Goal: Task Accomplishment & Management: Use online tool/utility

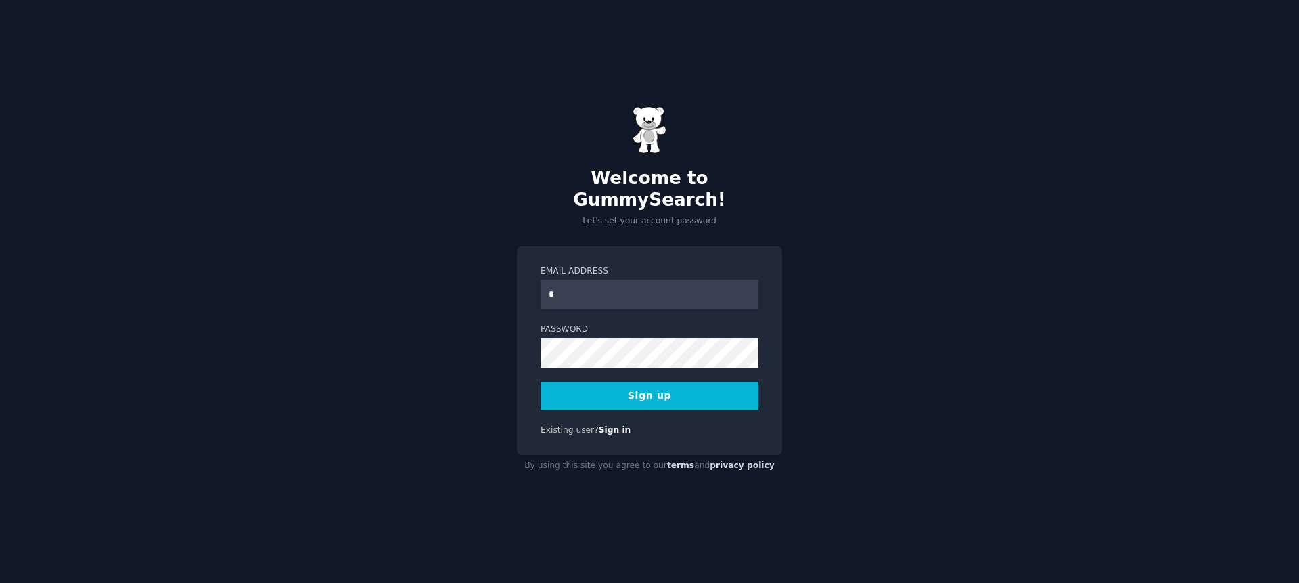
type input "**********"
click at [530, 305] on div "**********" at bounding box center [649, 350] width 265 height 209
click at [547, 309] on form "**********" at bounding box center [650, 337] width 218 height 145
click at [552, 323] on label "Password" at bounding box center [650, 329] width 218 height 12
click at [660, 382] on button "Sign up" at bounding box center [650, 396] width 218 height 28
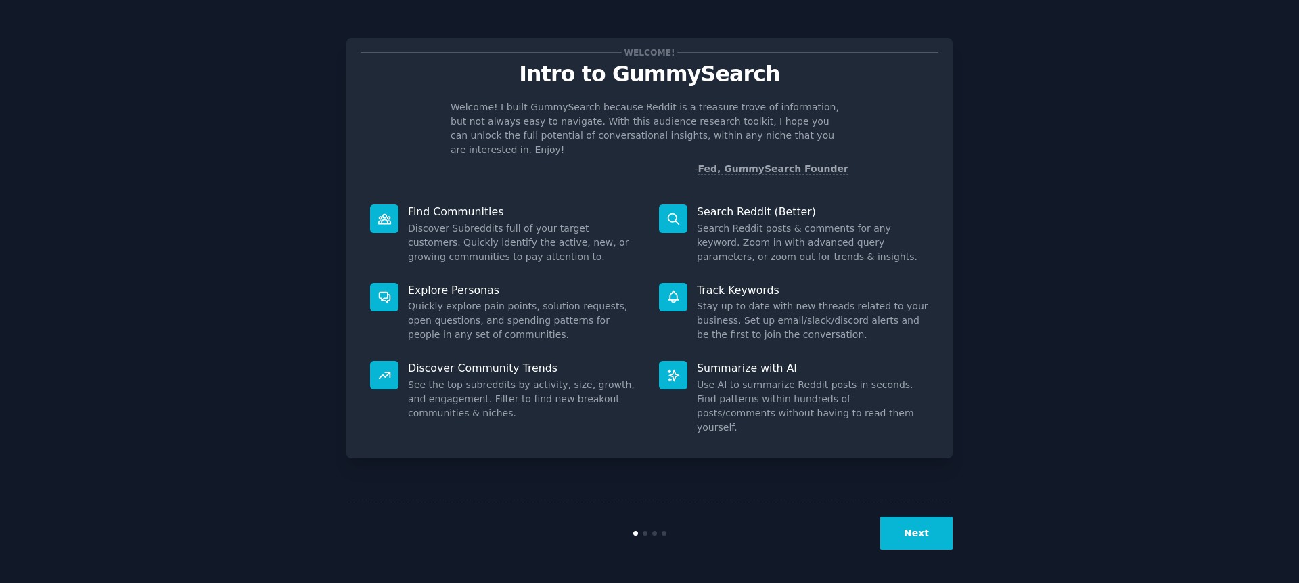
click at [678, 212] on icon at bounding box center [673, 219] width 14 height 14
click at [673, 212] on icon at bounding box center [673, 219] width 14 height 14
click at [722, 204] on p "Search Reddit (Better)" at bounding box center [813, 211] width 232 height 14
click at [670, 212] on icon at bounding box center [673, 219] width 14 height 14
click at [671, 212] on icon at bounding box center [673, 219] width 14 height 14
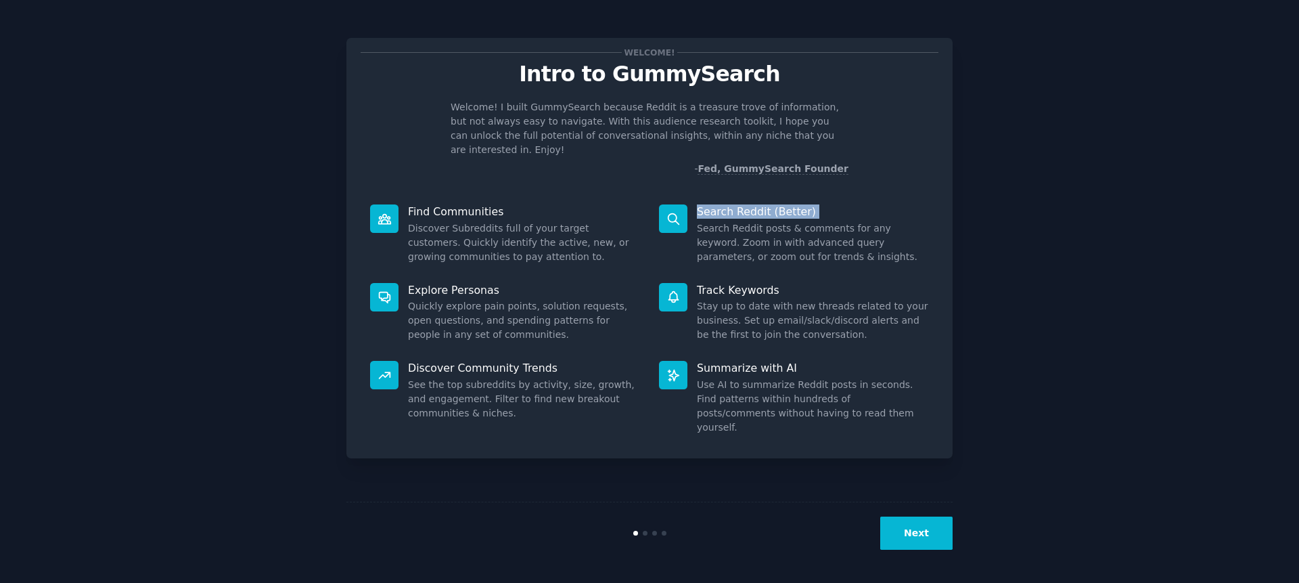
click at [671, 212] on icon at bounding box center [673, 219] width 14 height 14
click at [913, 549] on div "Next" at bounding box center [649, 532] width 606 height 62
click at [914, 539] on button "Next" at bounding box center [916, 532] width 72 height 33
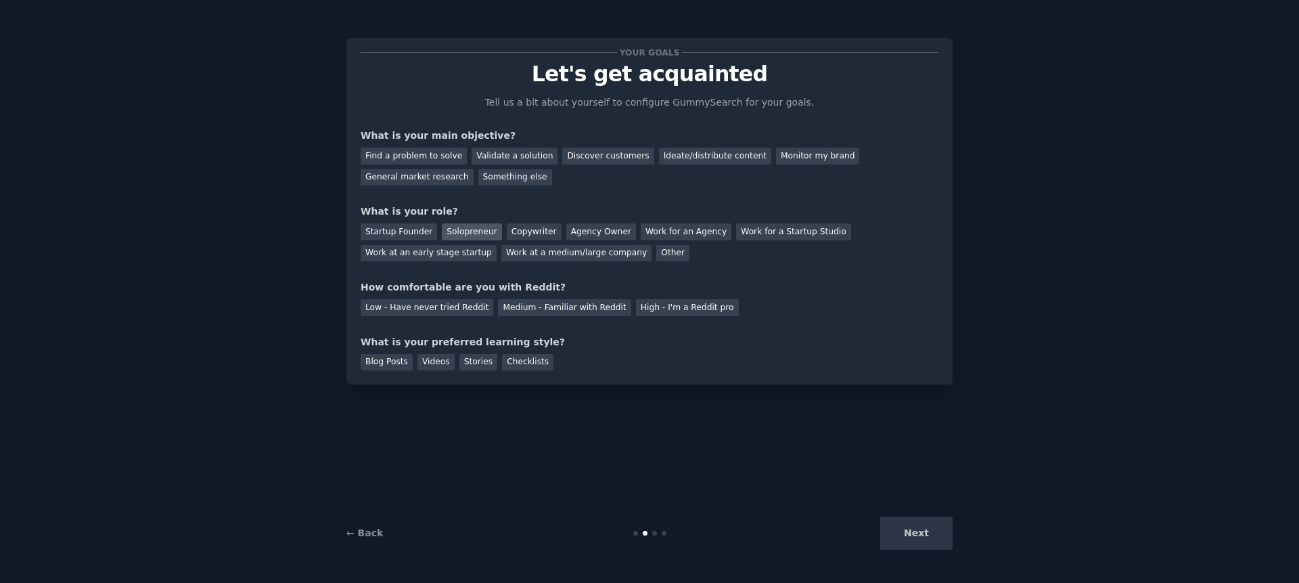
click at [470, 234] on div "Solopreneur" at bounding box center [472, 231] width 60 height 17
click at [438, 308] on div "Low - Have never tried Reddit" at bounding box center [427, 307] width 133 height 17
click at [545, 311] on div "Medium - Familiar with Reddit" at bounding box center [564, 307] width 133 height 17
click at [418, 361] on div "Videos" at bounding box center [435, 362] width 37 height 17
click at [494, 156] on div "Validate a solution" at bounding box center [515, 155] width 86 height 17
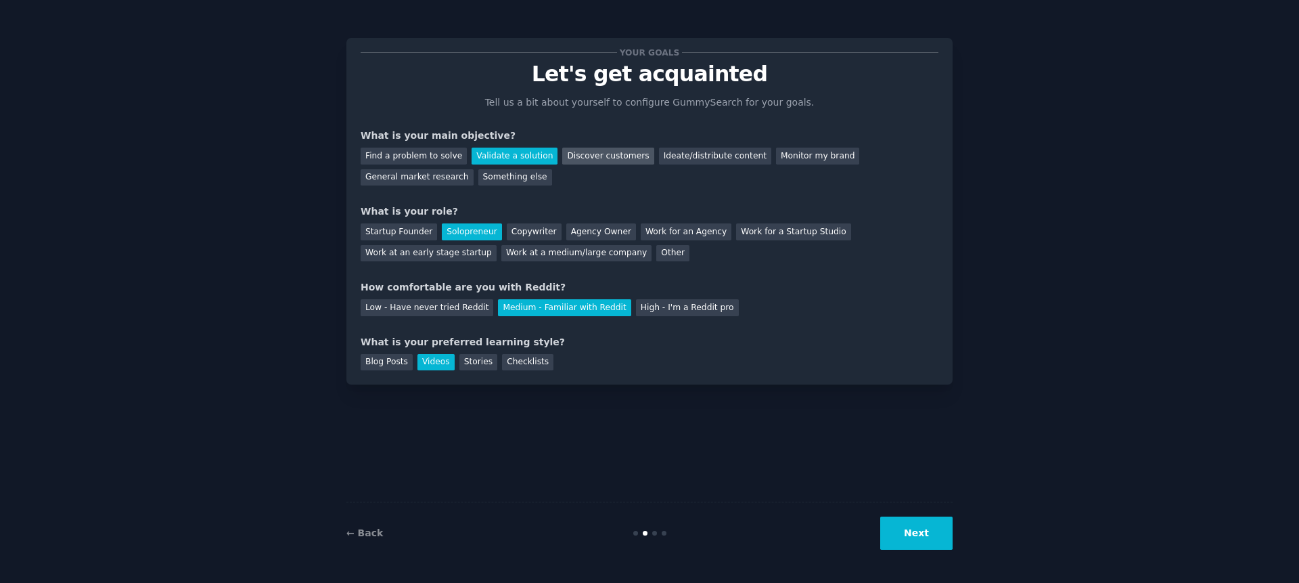
click at [586, 162] on div "Discover customers" at bounding box center [607, 155] width 91 height 17
click at [919, 530] on button "Next" at bounding box center [916, 532] width 72 height 33
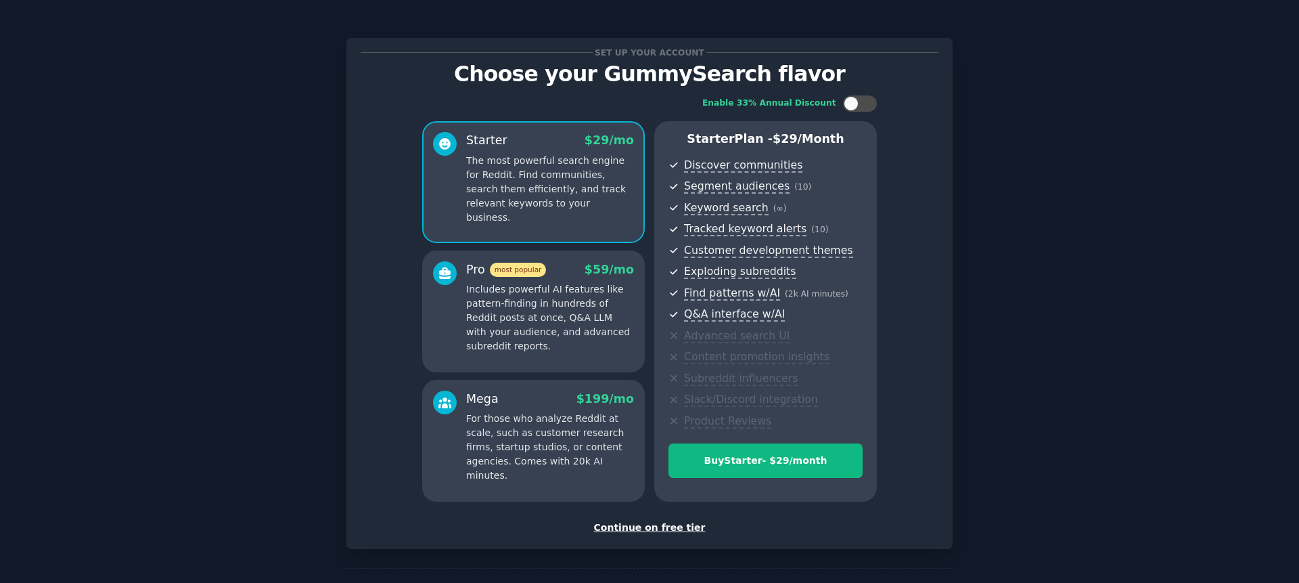
click at [539, 327] on p "Includes powerful AI features like pattern-finding in hundreds of Reddit posts …" at bounding box center [550, 317] width 168 height 71
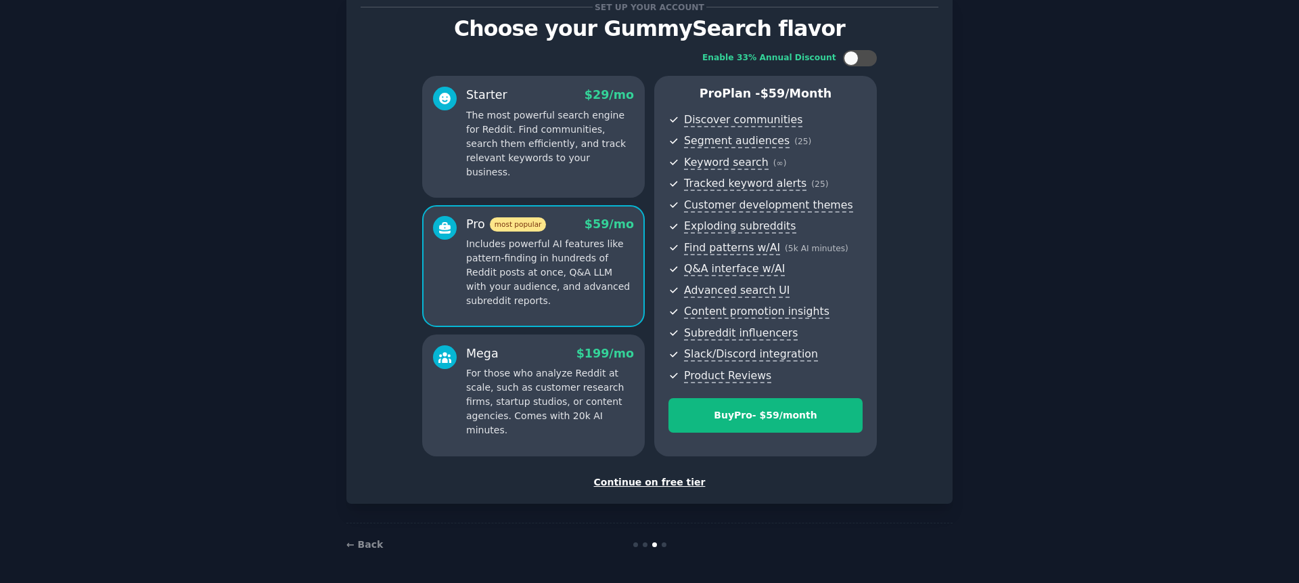
scroll to position [45, 0]
click at [656, 478] on div "Continue on free tier" at bounding box center [650, 483] width 578 height 14
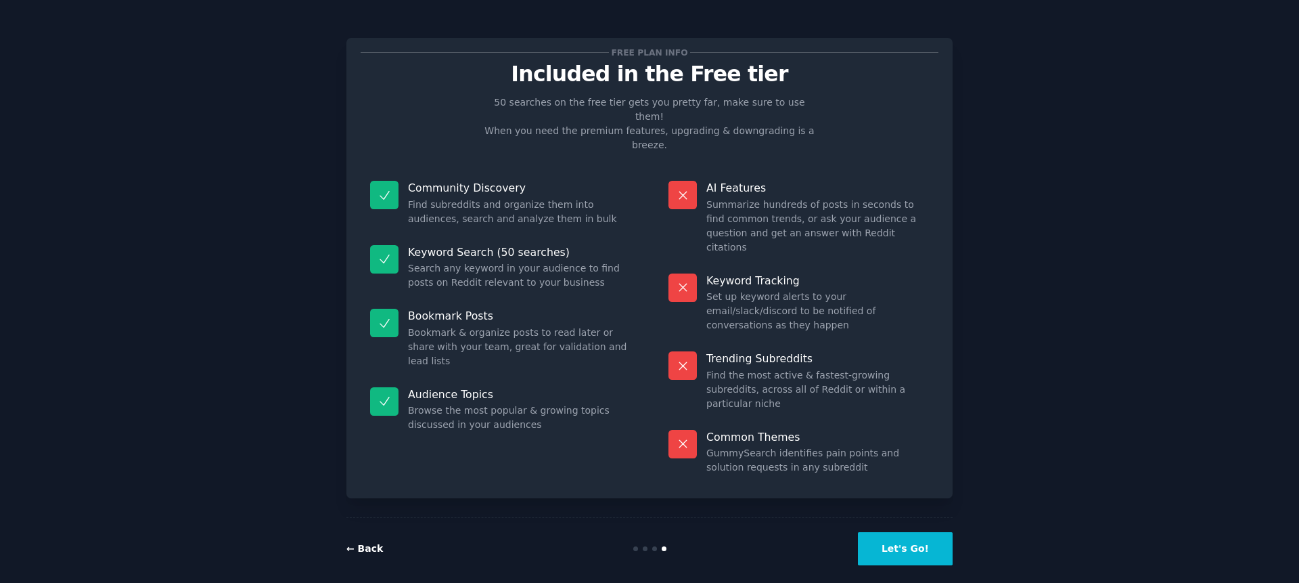
click at [369, 543] on link "← Back" at bounding box center [364, 548] width 37 height 11
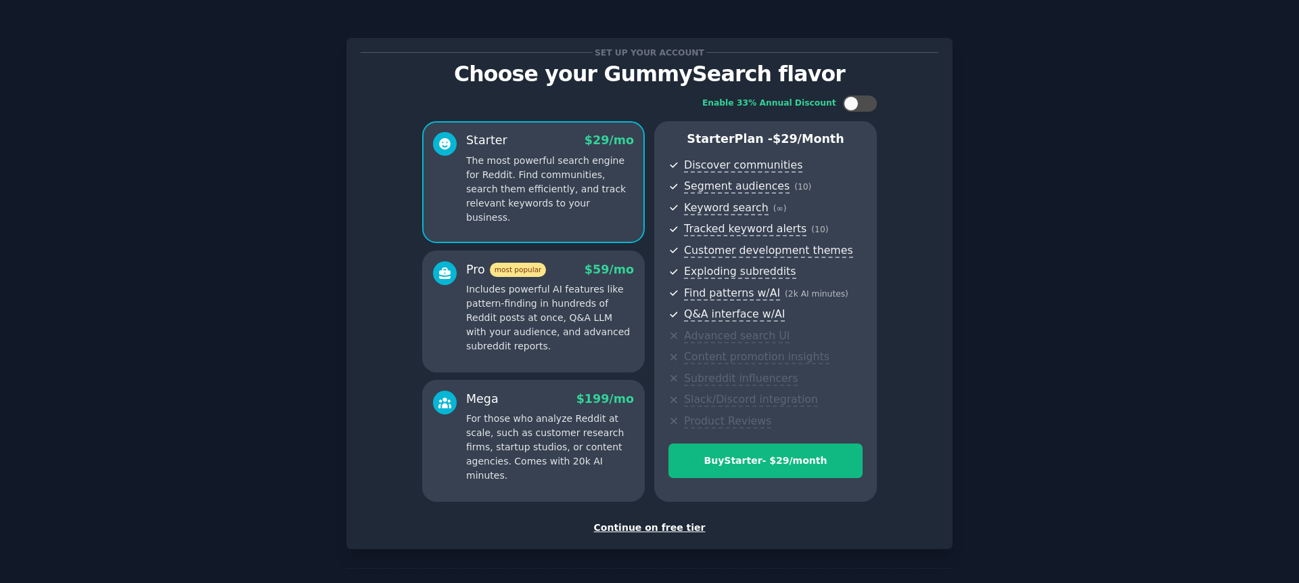
click at [621, 528] on div "Continue on free tier" at bounding box center [650, 527] width 578 height 14
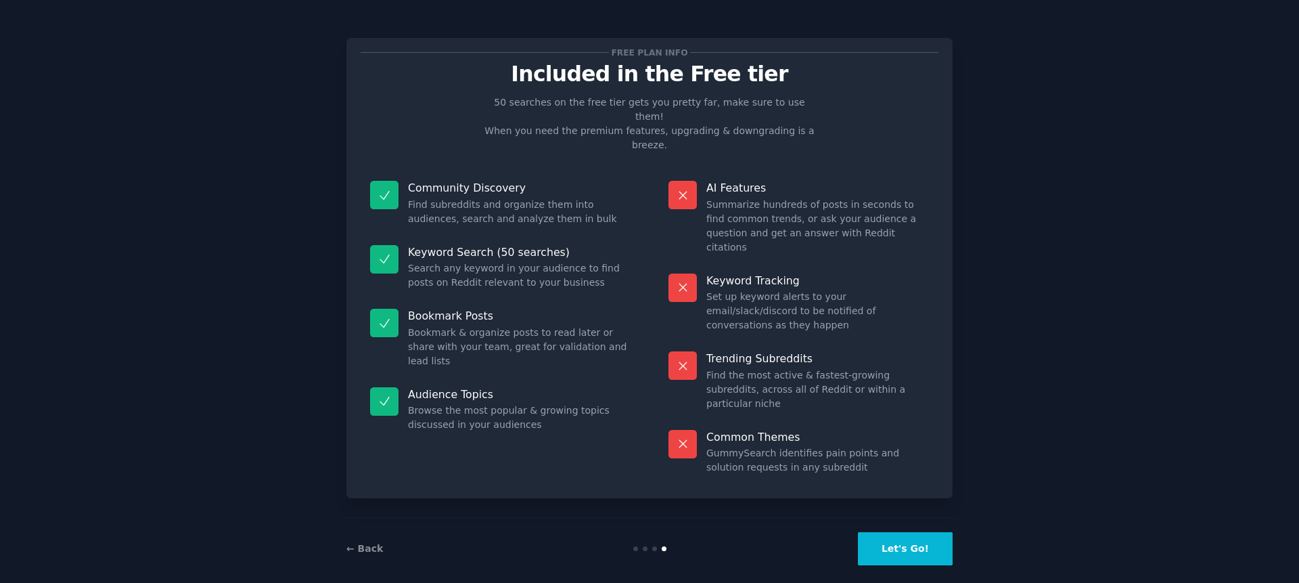
click at [892, 532] on button "Let's Go!" at bounding box center [905, 548] width 95 height 33
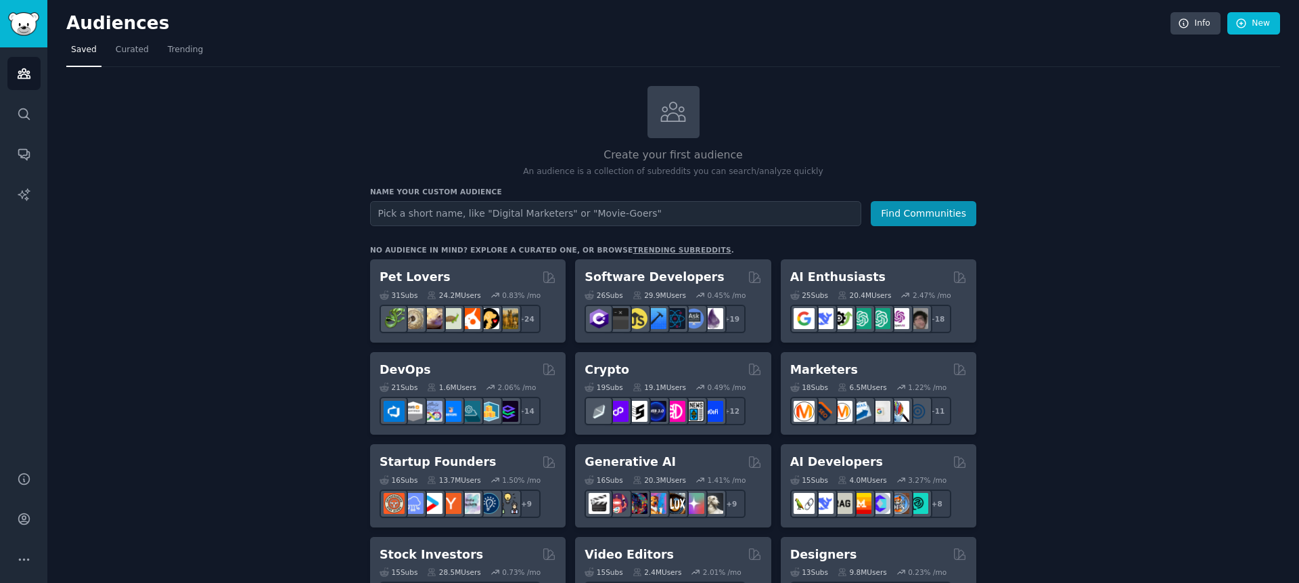
type input "c"
type input "need"
drag, startPoint x: 415, startPoint y: 191, endPoint x: 511, endPoint y: 190, distance: 96.1
click at [511, 190] on h3 "Name your custom audience" at bounding box center [673, 191] width 606 height 9
drag, startPoint x: 505, startPoint y: 191, endPoint x: 368, endPoint y: 191, distance: 136.7
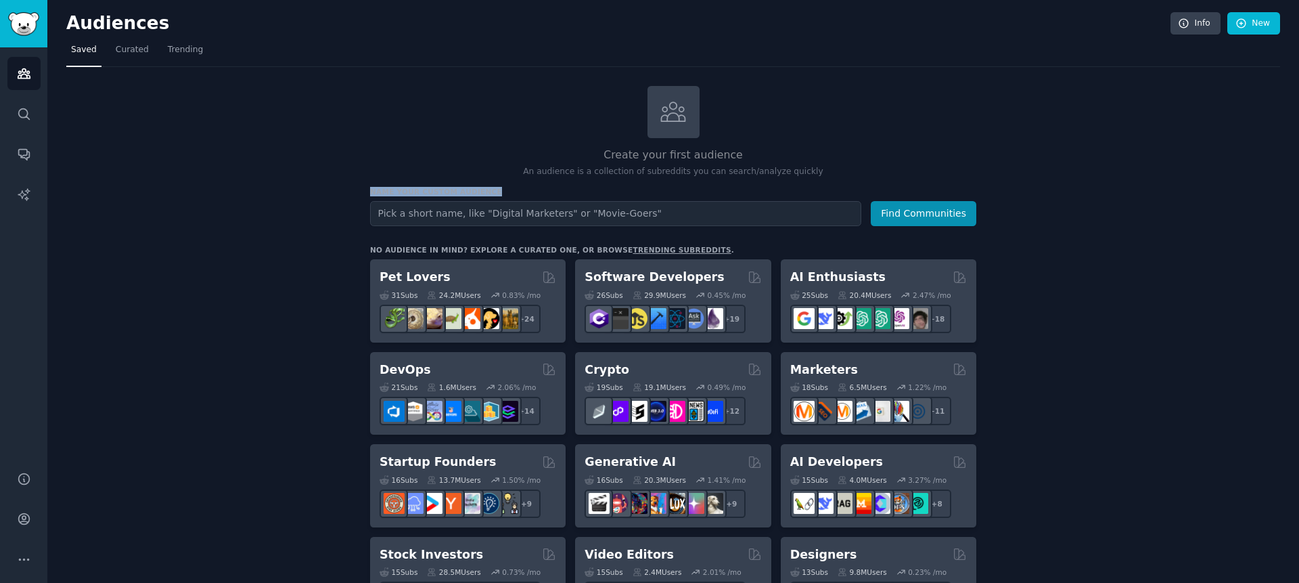
click at [370, 191] on h3 "Name your custom audience" at bounding box center [673, 191] width 606 height 9
copy h3 "Name your custom audience"
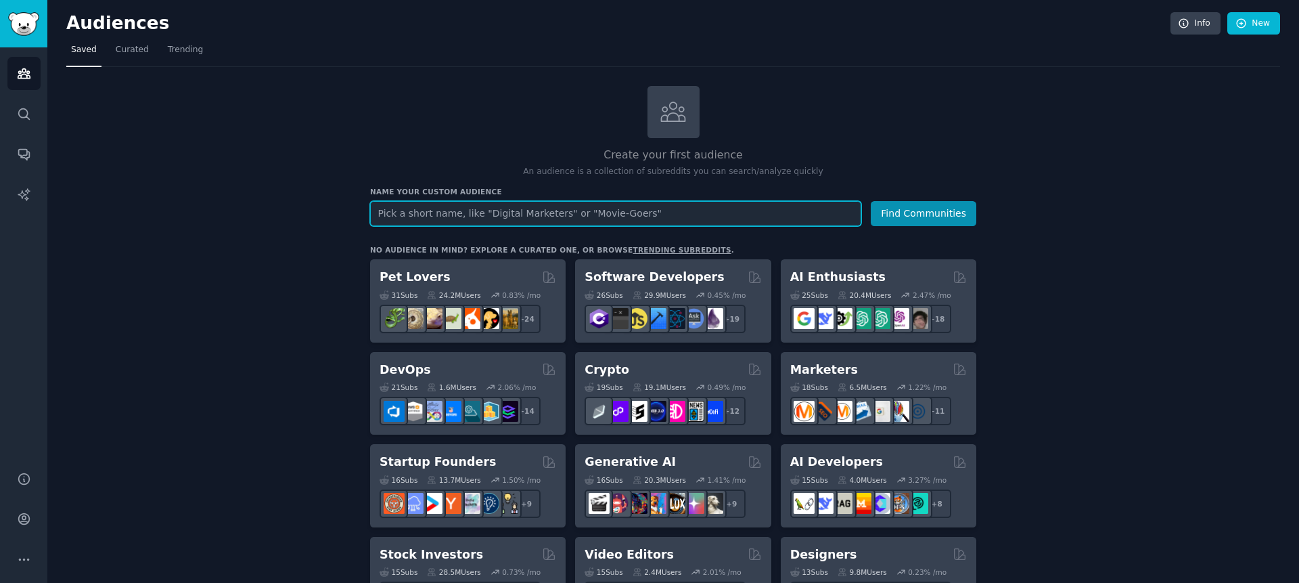
click at [458, 209] on input "text" at bounding box center [615, 213] width 491 height 25
type input "Quote software"
click at [871, 201] on button "Find Communities" at bounding box center [924, 213] width 106 height 25
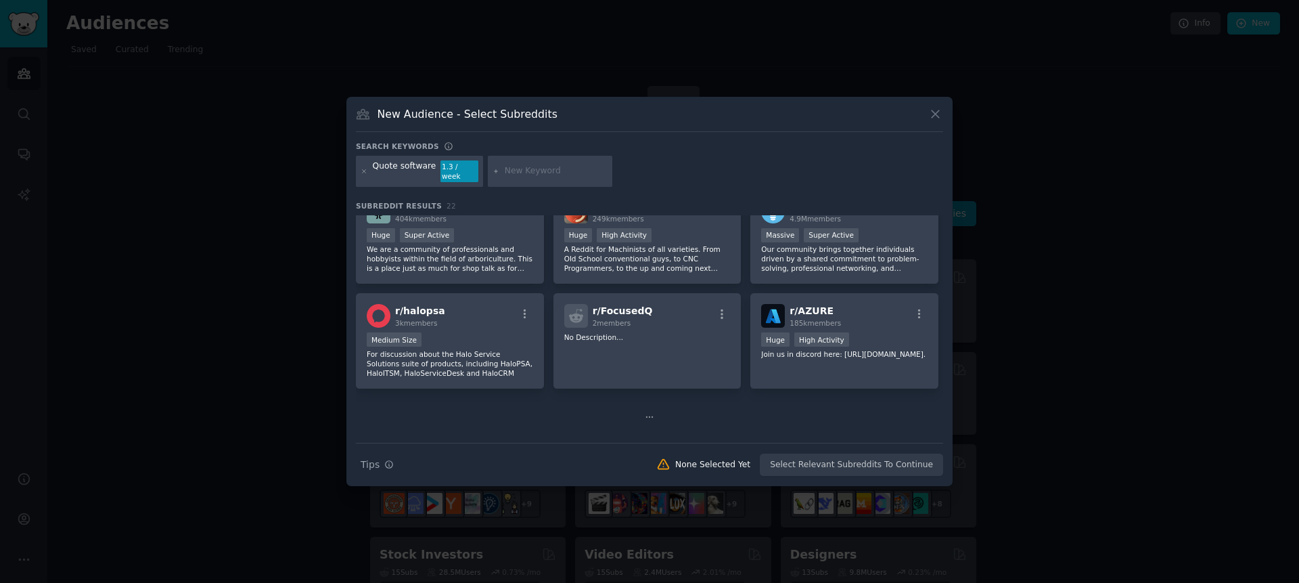
scroll to position [447, 0]
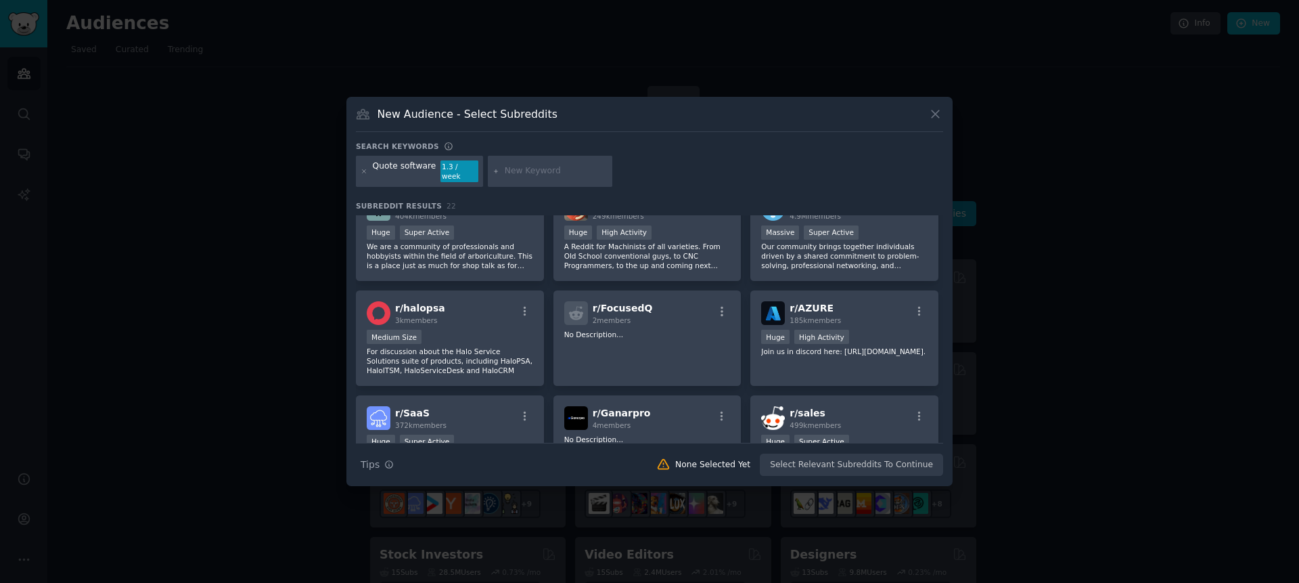
click at [937, 121] on icon at bounding box center [935, 114] width 14 height 14
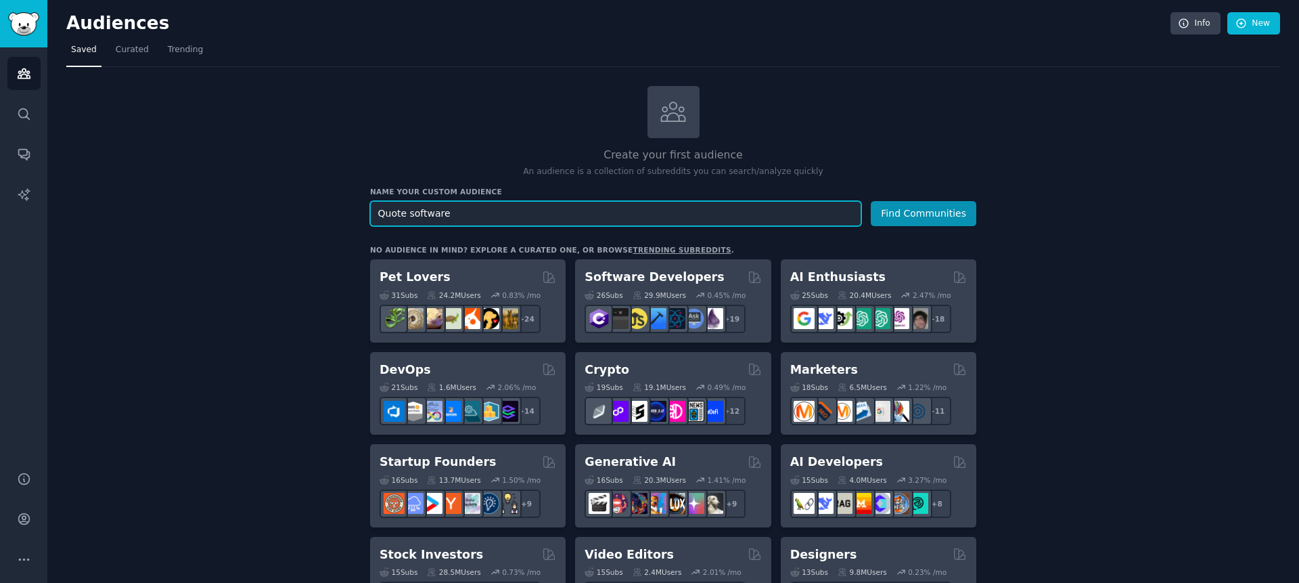
click at [470, 208] on input "Quote software" at bounding box center [615, 213] width 491 height 25
click at [411, 216] on input "text" at bounding box center [615, 213] width 491 height 25
type input "renovation"
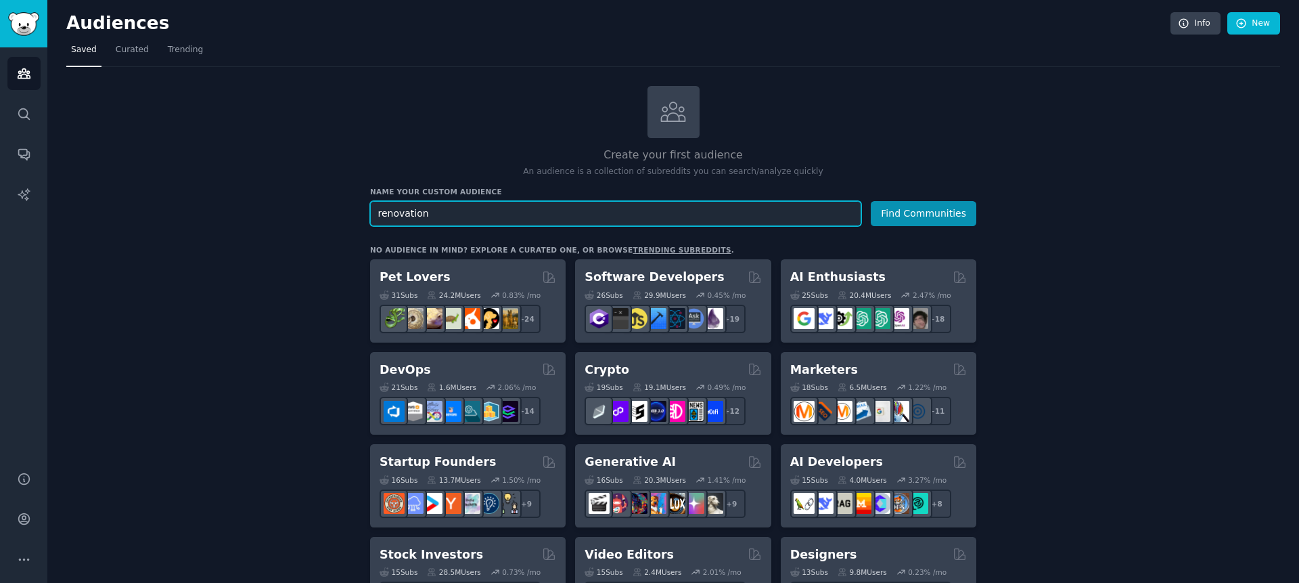
click at [871, 201] on button "Find Communities" at bounding box center [924, 213] width 106 height 25
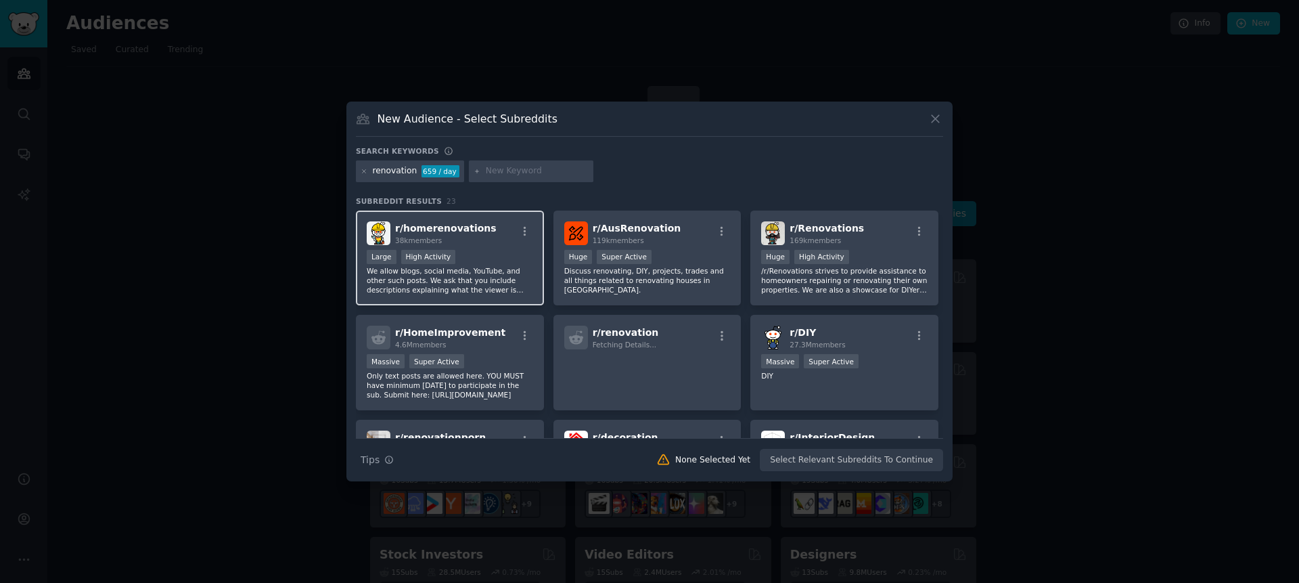
click at [457, 301] on div "r/ homerenovations 38k members Large High Activity We allow blogs, social media…" at bounding box center [649, 414] width 587 height 409
click at [472, 275] on p "We allow blogs, social media, YouTube, and other such posts. We ask that you in…" at bounding box center [450, 280] width 166 height 28
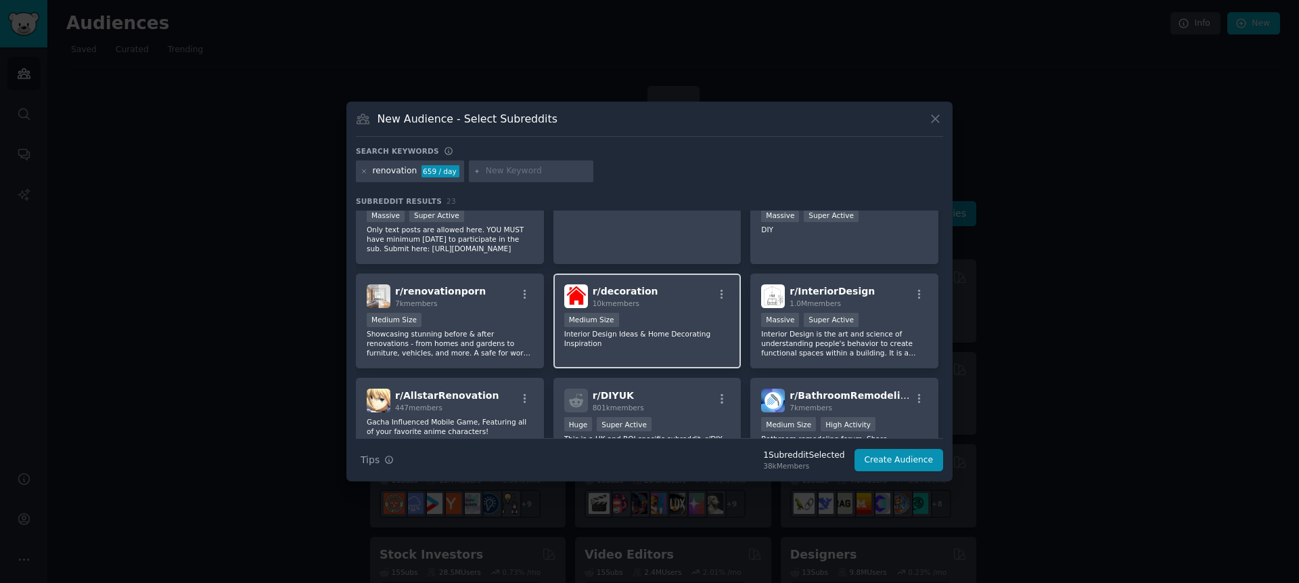
scroll to position [219, 0]
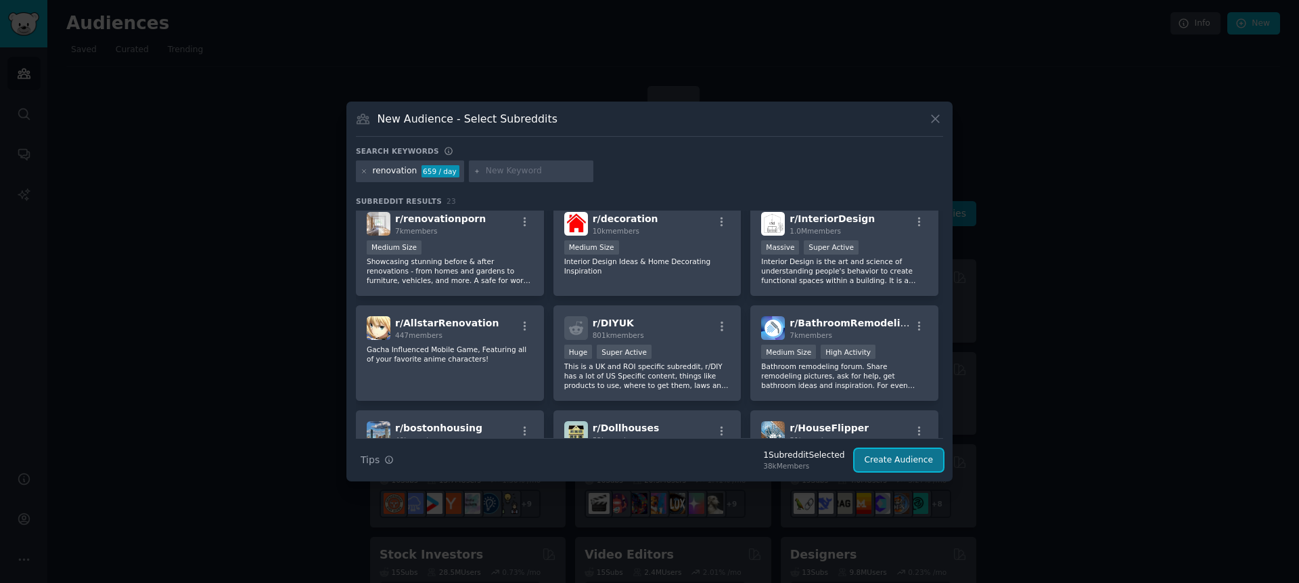
click at [903, 455] on button "Create Audience" at bounding box center [899, 460] width 89 height 23
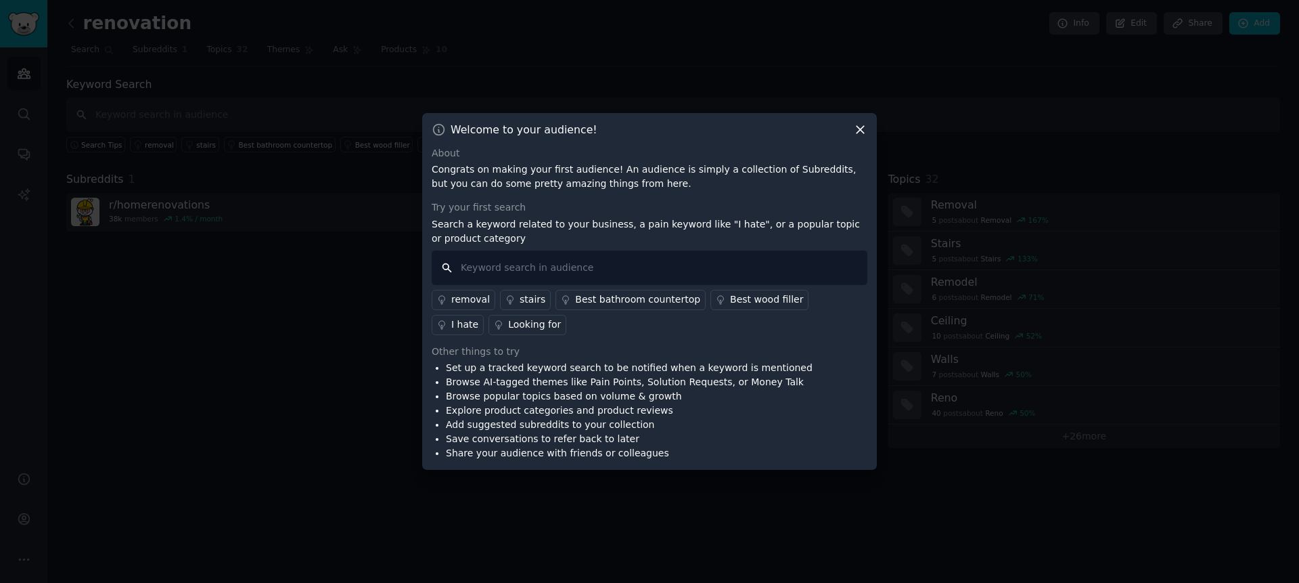
click at [482, 261] on input "text" at bounding box center [650, 267] width 436 height 35
type input "costing"
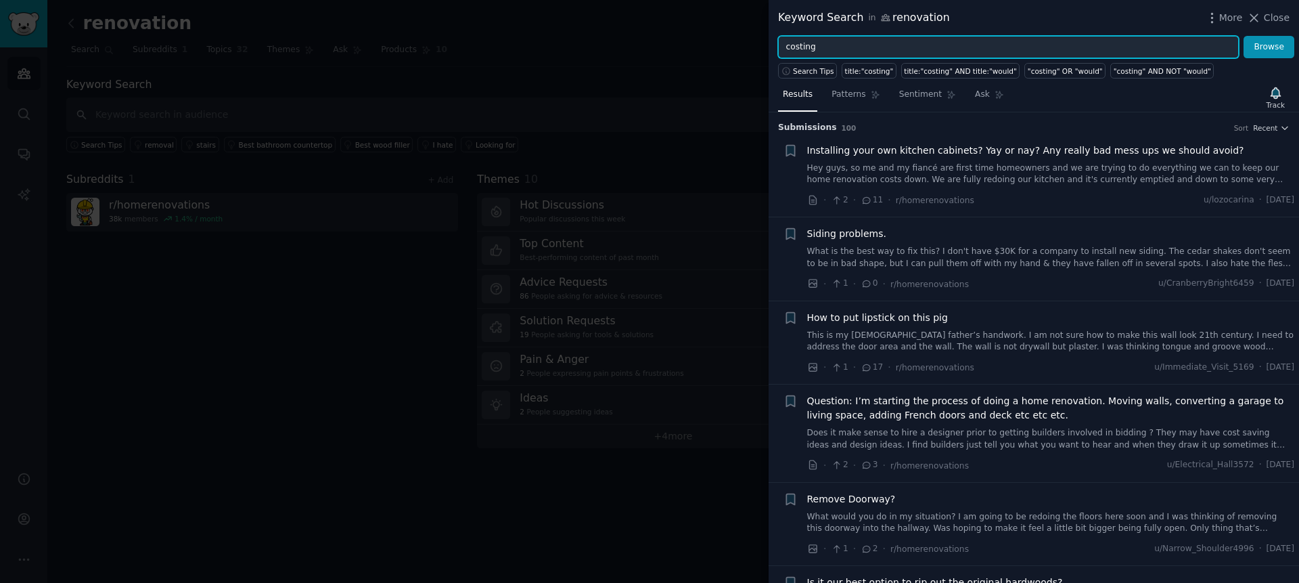
drag, startPoint x: 855, startPoint y: 50, endPoint x: 638, endPoint y: 55, distance: 216.6
click at [668, 55] on div "Keyword Search in renovation More Close costing Browse Search Tips title:"costi…" at bounding box center [649, 291] width 1299 height 583
type input "quoating software"
click at [1244, 36] on button "Browse" at bounding box center [1269, 47] width 51 height 23
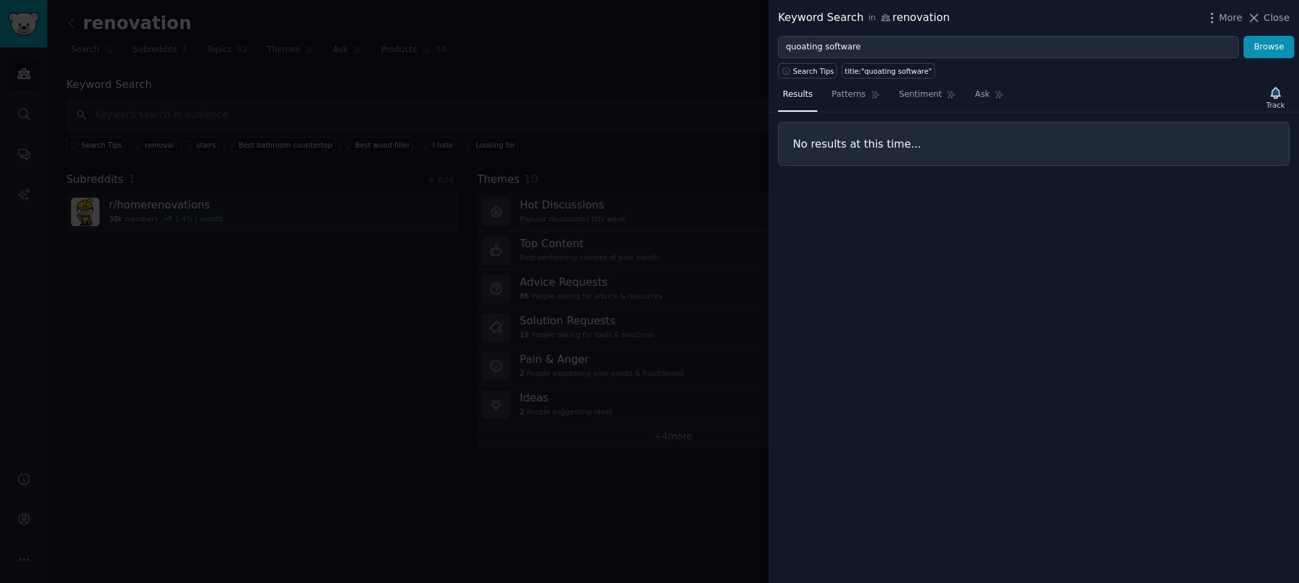
click at [309, 100] on div at bounding box center [649, 291] width 1299 height 583
